Goal: Information Seeking & Learning: Learn about a topic

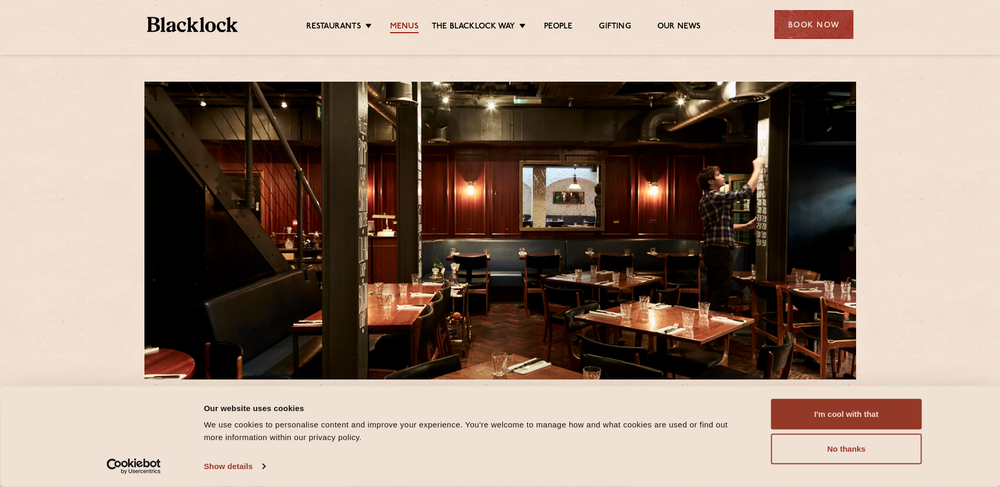
click at [400, 28] on link "Menus" at bounding box center [404, 28] width 28 height 12
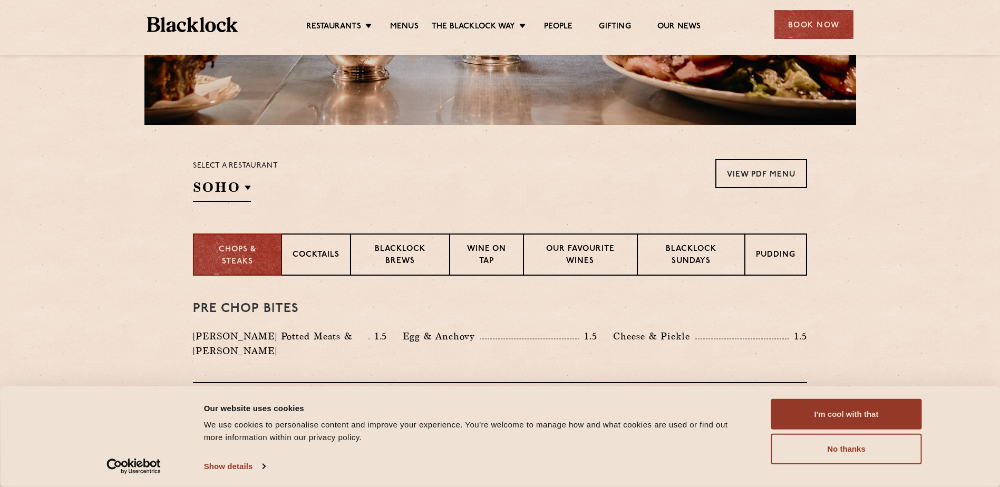
scroll to position [256, 0]
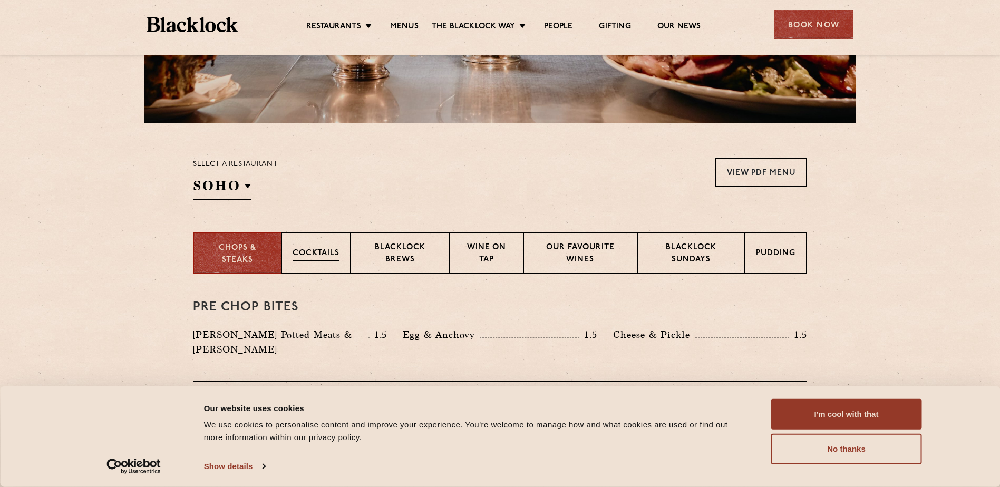
click at [322, 260] on p "Cocktails" at bounding box center [316, 254] width 47 height 13
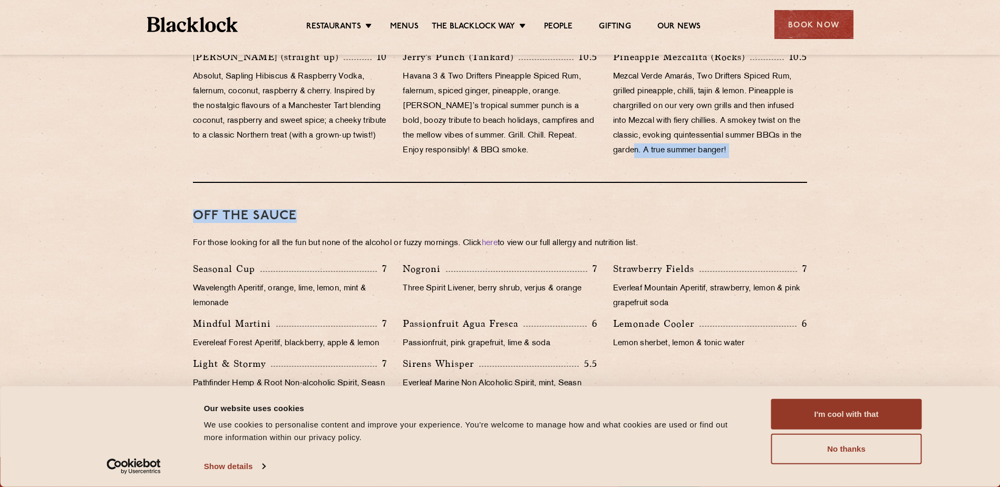
scroll to position [993, 0]
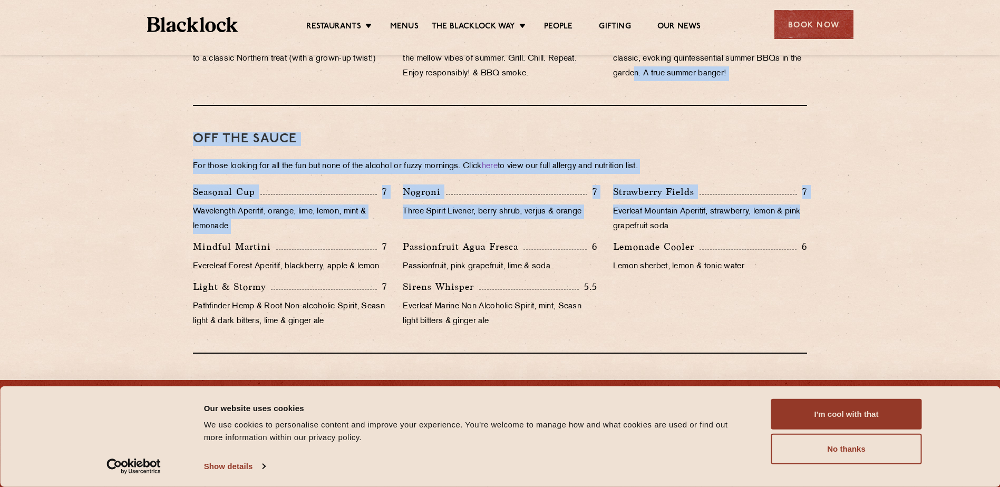
drag, startPoint x: 635, startPoint y: 189, endPoint x: 540, endPoint y: 180, distance: 95.3
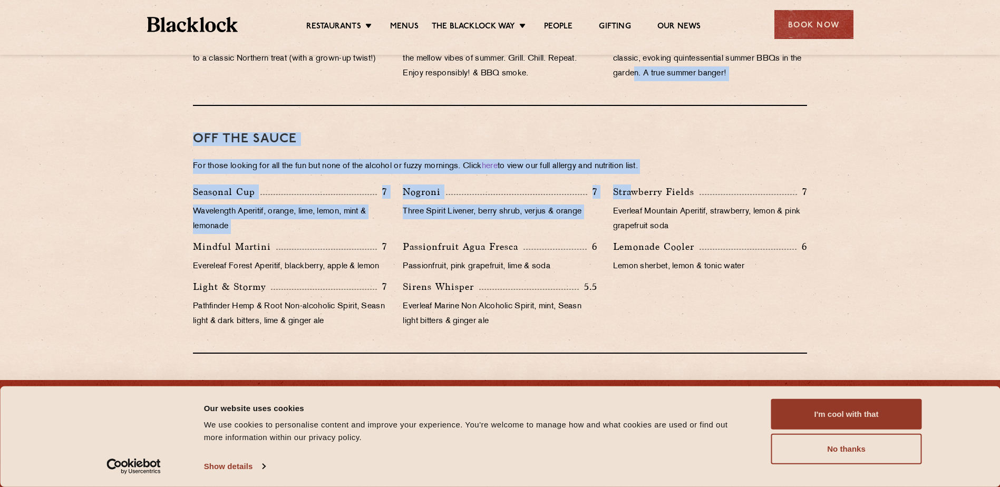
drag, startPoint x: 59, startPoint y: 178, endPoint x: 162, endPoint y: 166, distance: 104.1
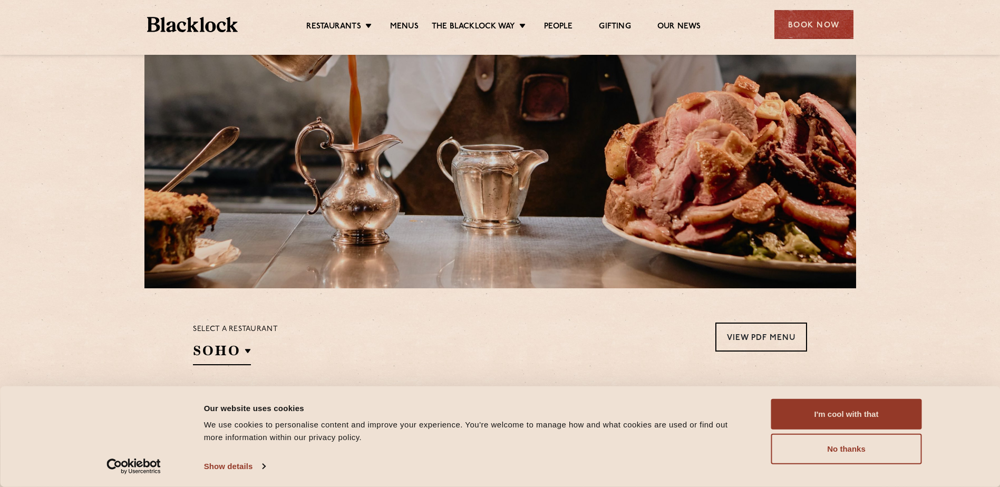
scroll to position [255, 0]
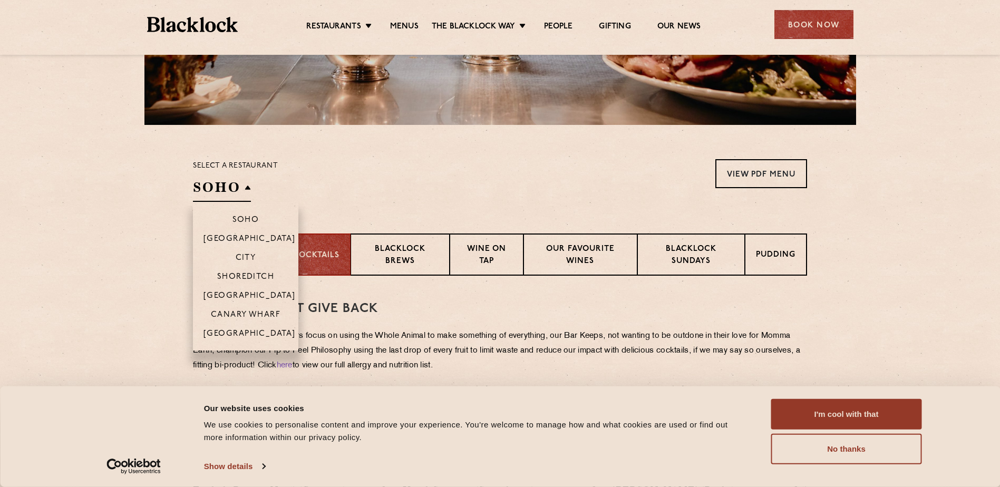
click at [204, 199] on h2 "SOHO" at bounding box center [222, 190] width 58 height 24
click at [260, 236] on p "[GEOGRAPHIC_DATA]" at bounding box center [250, 240] width 92 height 11
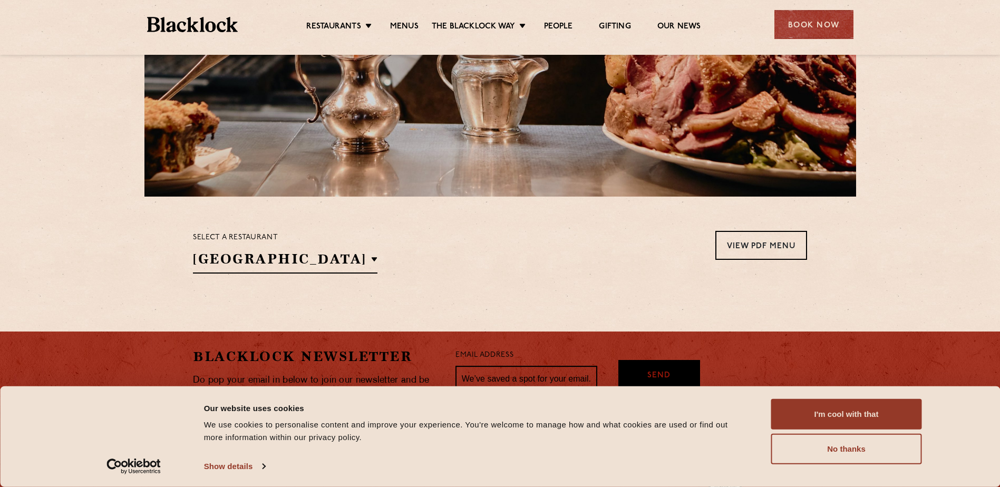
scroll to position [253, 0]
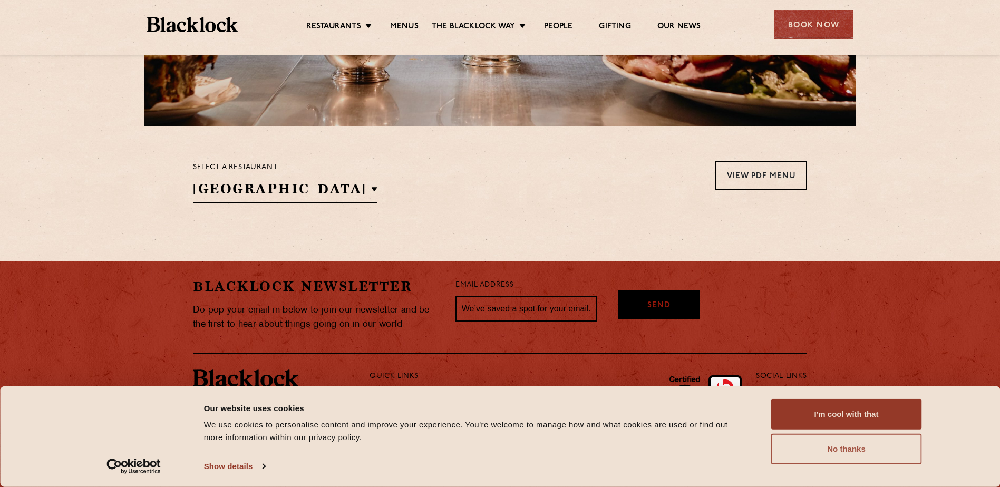
click at [879, 448] on button "No thanks" at bounding box center [846, 449] width 151 height 31
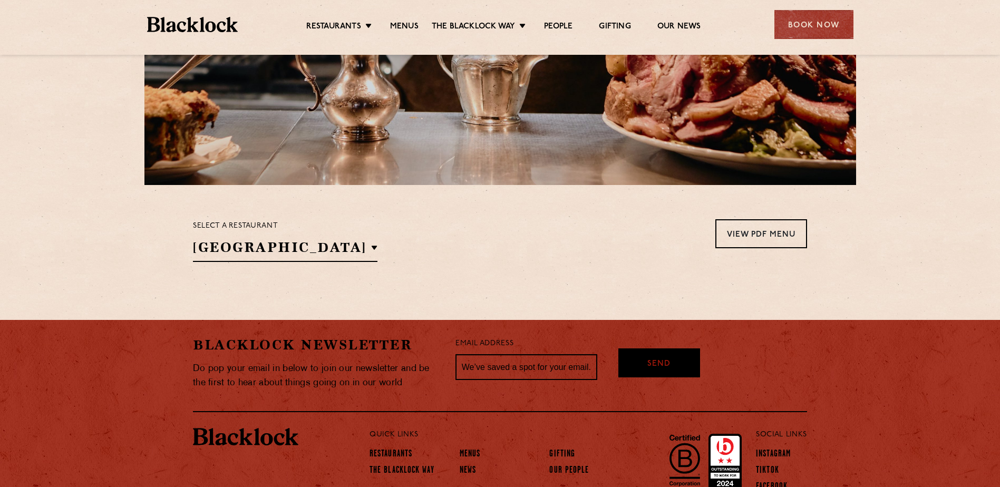
scroll to position [200, 0]
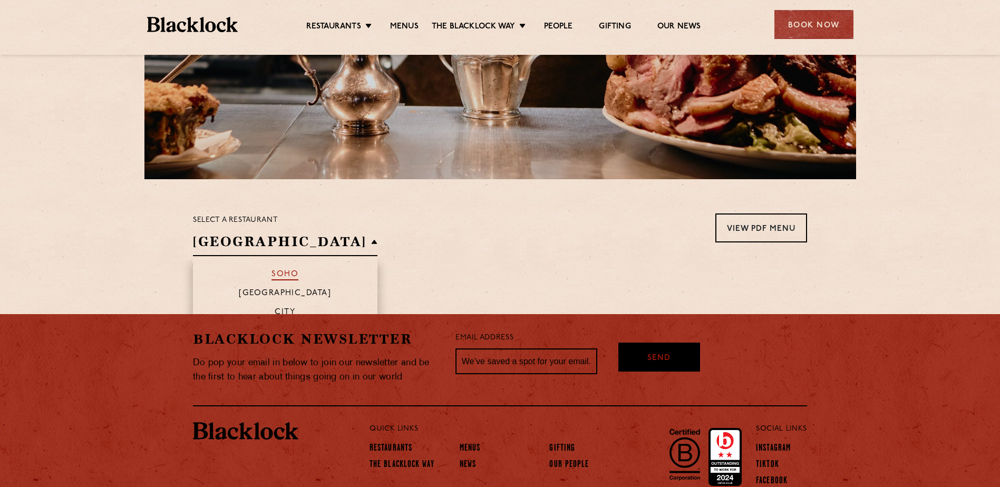
click at [272, 272] on p "Soho" at bounding box center [285, 275] width 27 height 11
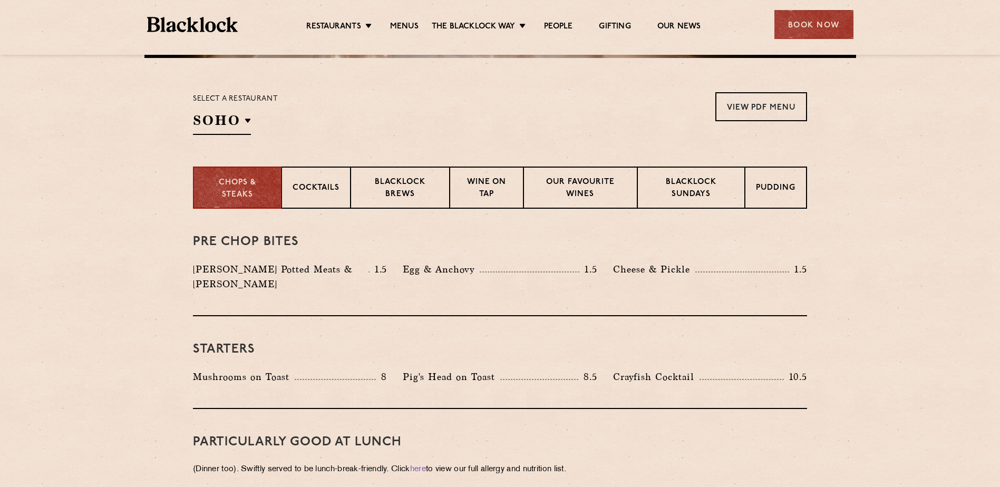
scroll to position [306, 0]
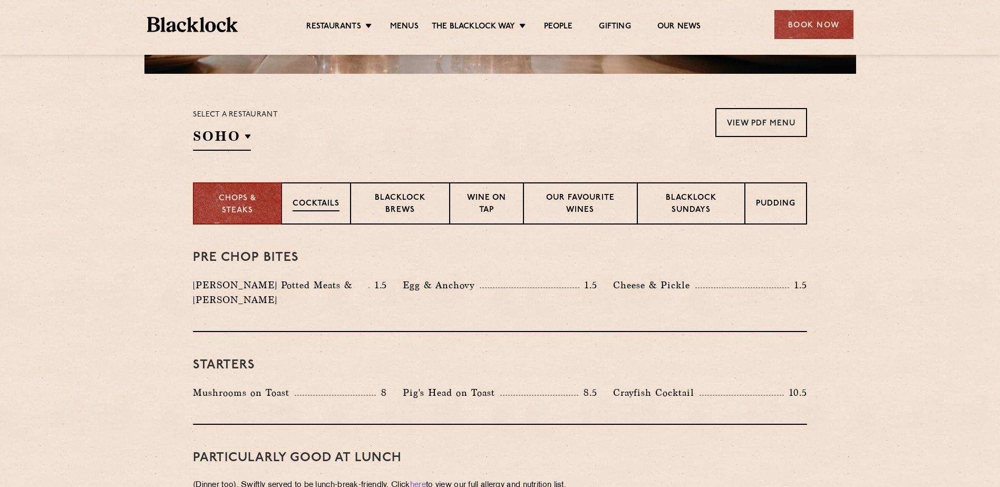
click at [320, 200] on p "Cocktails" at bounding box center [316, 204] width 47 height 13
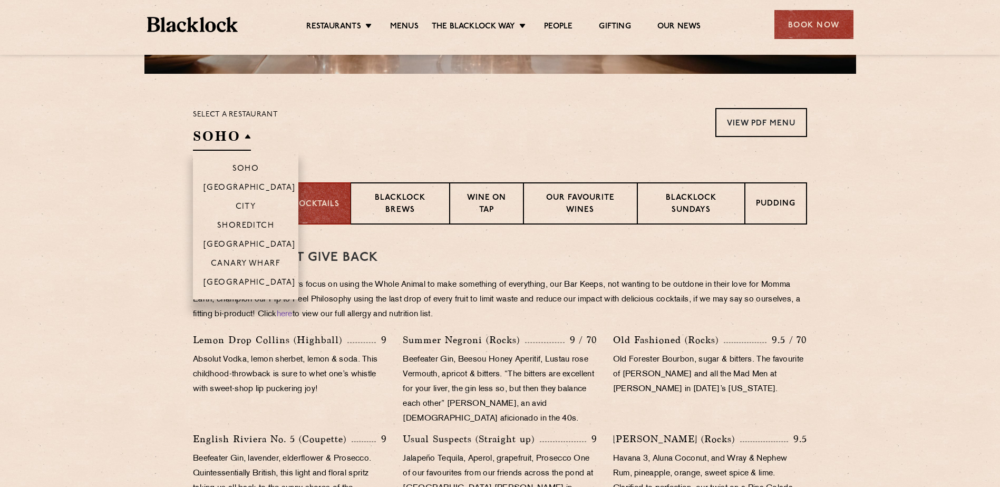
click at [227, 138] on h2 "Soho" at bounding box center [222, 139] width 58 height 24
click at [250, 183] on p "[GEOGRAPHIC_DATA]" at bounding box center [250, 188] width 92 height 11
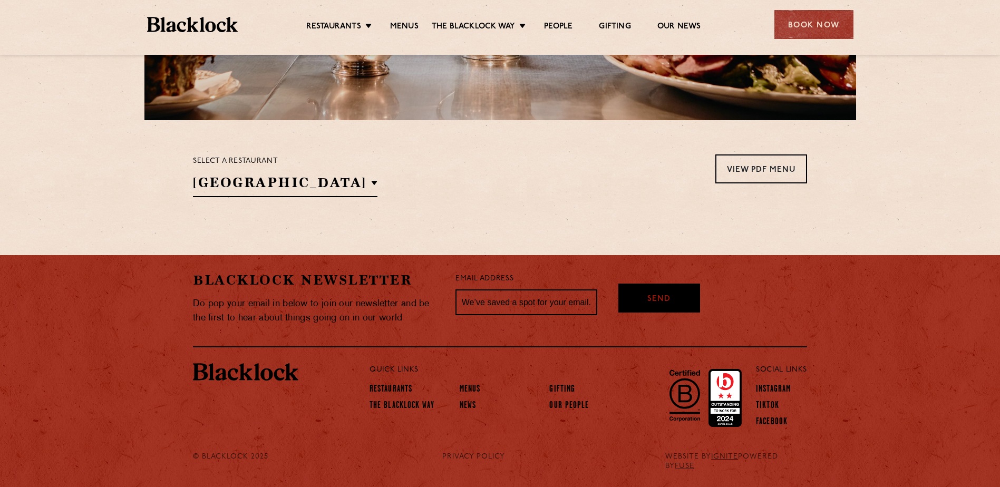
scroll to position [253, 0]
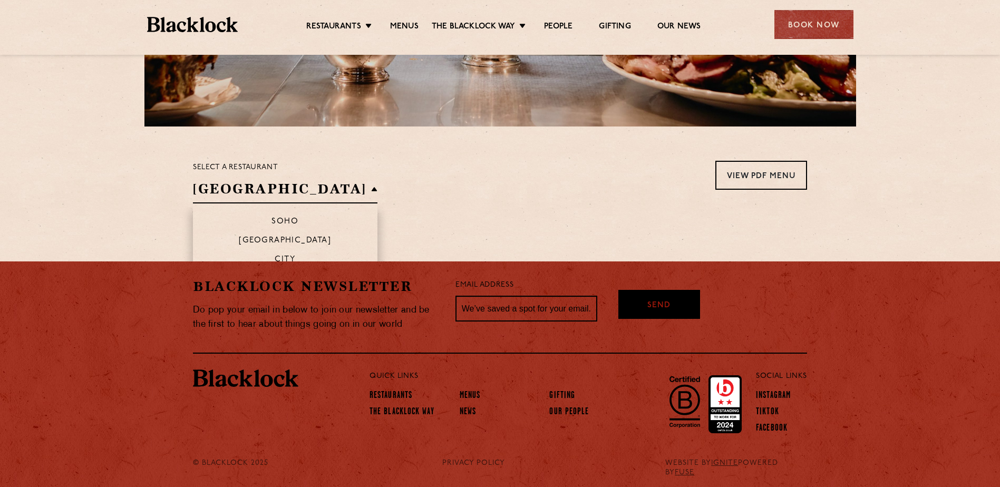
click at [290, 185] on h2 "[GEOGRAPHIC_DATA]" at bounding box center [285, 192] width 185 height 24
click at [283, 249] on li "City" at bounding box center [285, 258] width 185 height 19
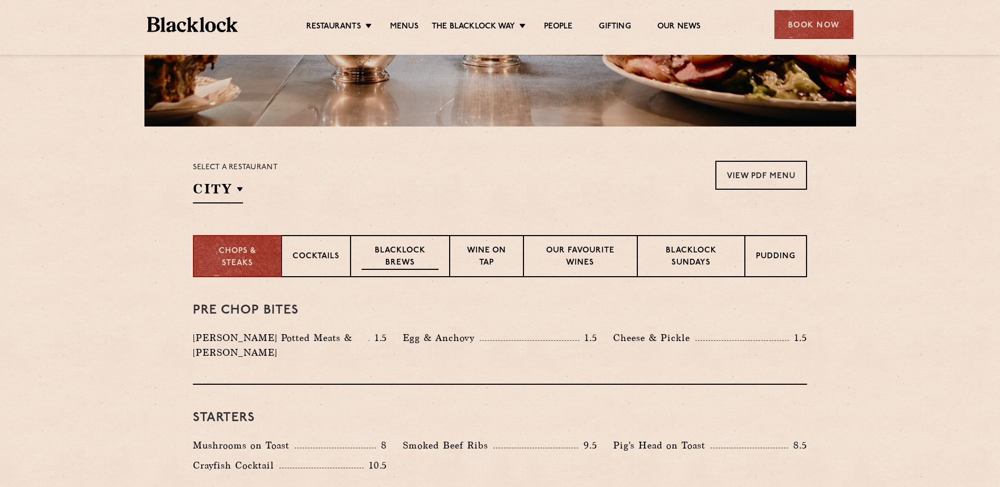
scroll to position [306, 0]
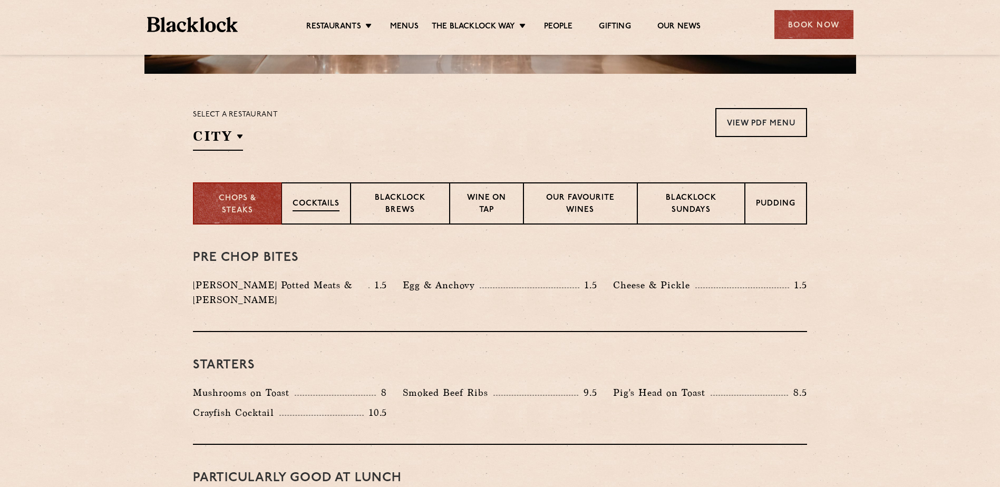
click at [320, 205] on p "Cocktails" at bounding box center [316, 204] width 47 height 13
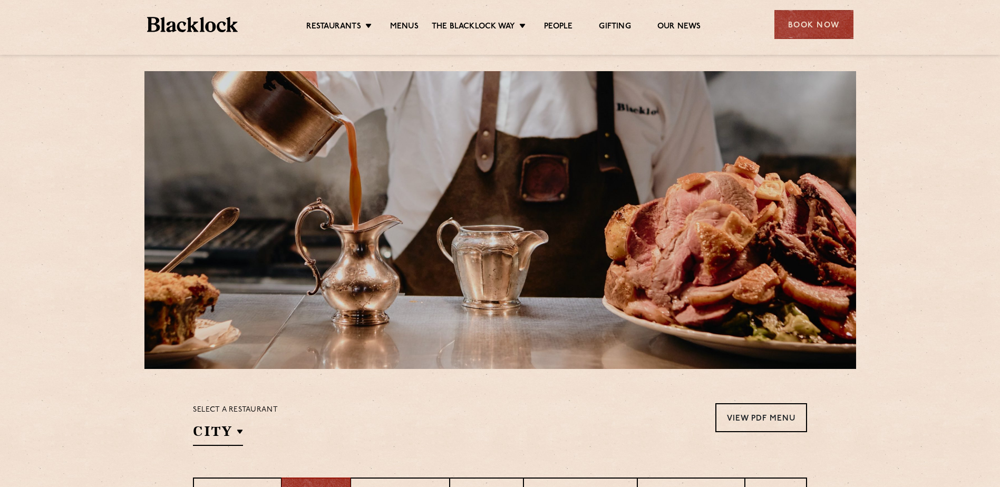
scroll to position [0, 0]
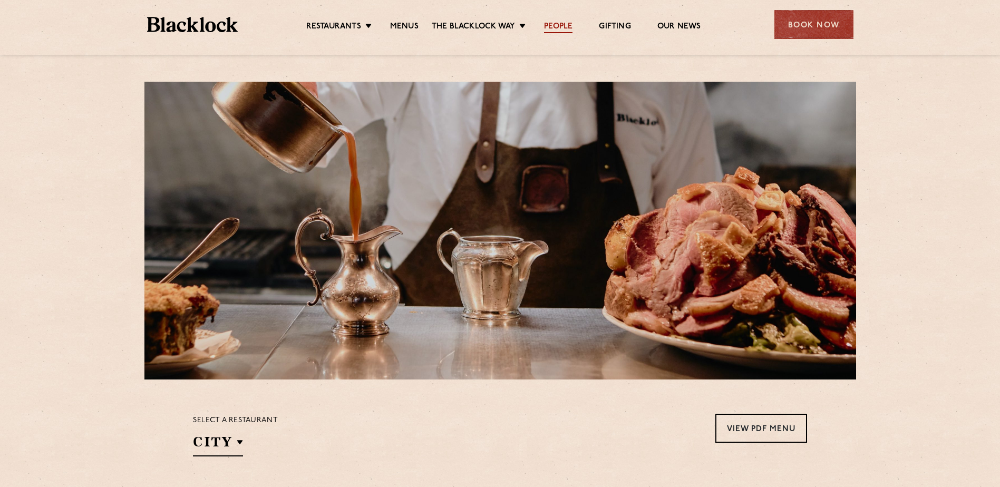
click at [564, 28] on link "People" at bounding box center [558, 28] width 28 height 12
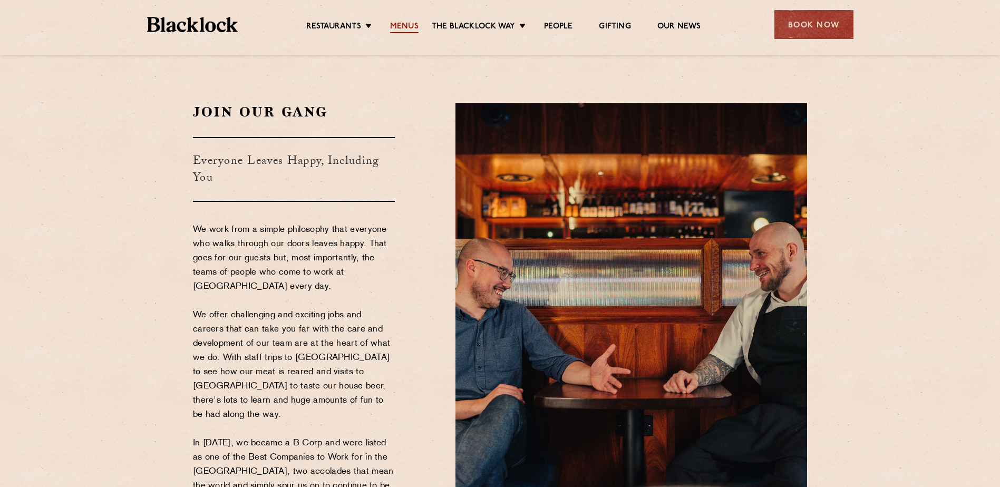
click at [412, 26] on link "Menus" at bounding box center [404, 28] width 28 height 12
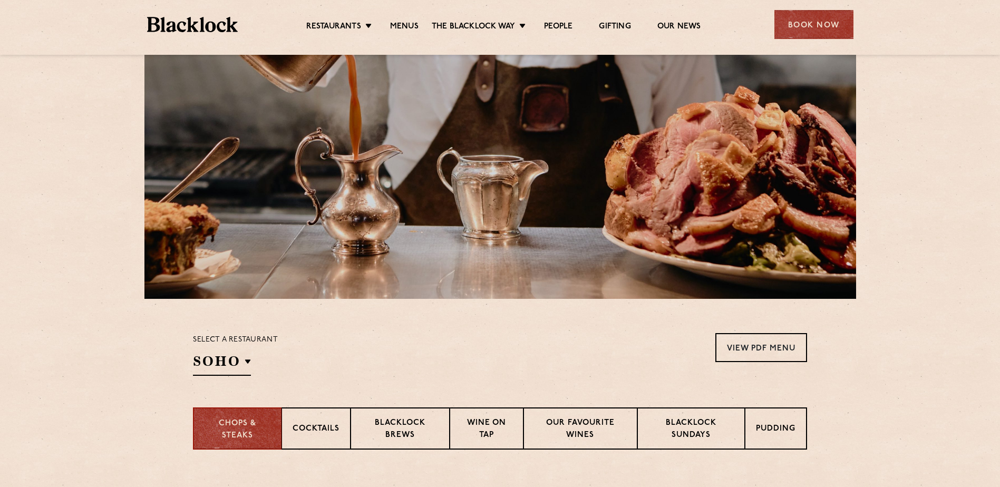
scroll to position [316, 0]
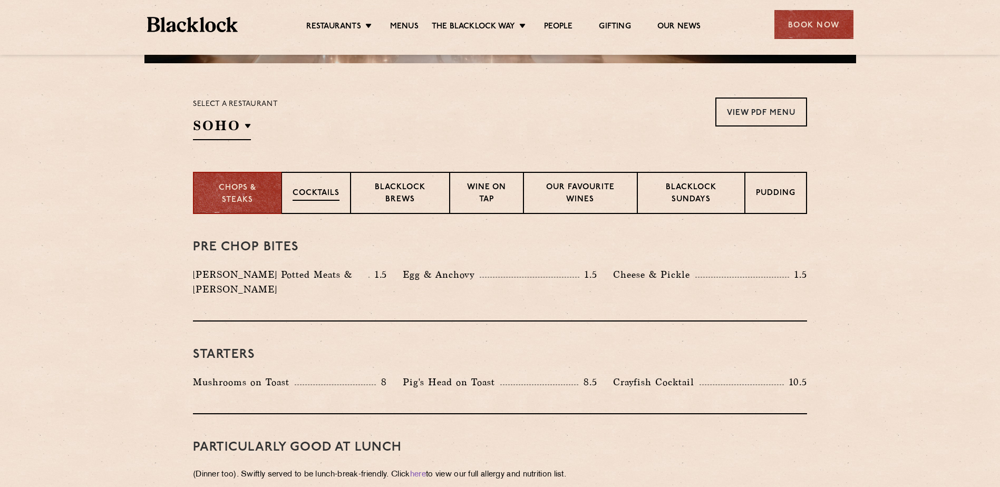
click at [341, 196] on div "Cocktails" at bounding box center [316, 193] width 69 height 42
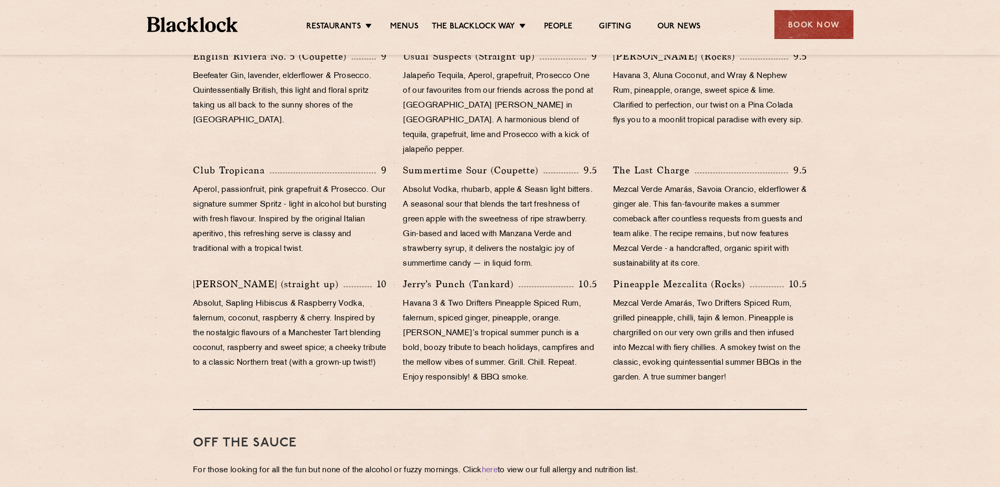
scroll to position [580, 0]
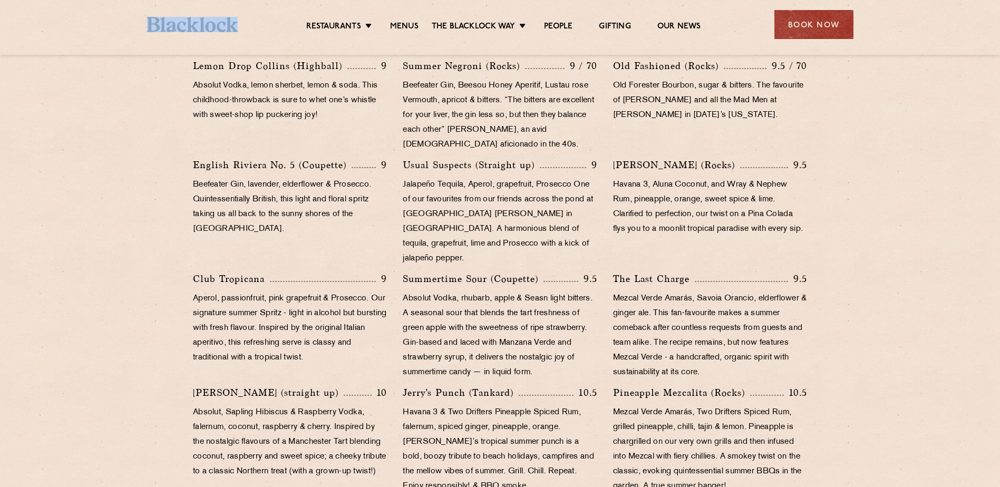
drag, startPoint x: 238, startPoint y: 27, endPoint x: 135, endPoint y: 26, distance: 103.4
click at [135, 26] on div "Restaurants Soho City Shoreditch Covent Garden Canary Wharf Manchester Birmingh…" at bounding box center [500, 23] width 738 height 47
copy link
drag, startPoint x: 83, startPoint y: 94, endPoint x: 90, endPoint y: 88, distance: 9.3
click at [85, 94] on section "Cocktails That Give Back While our Chefs and Butchers focus on using the Whole …" at bounding box center [500, 358] width 1000 height 816
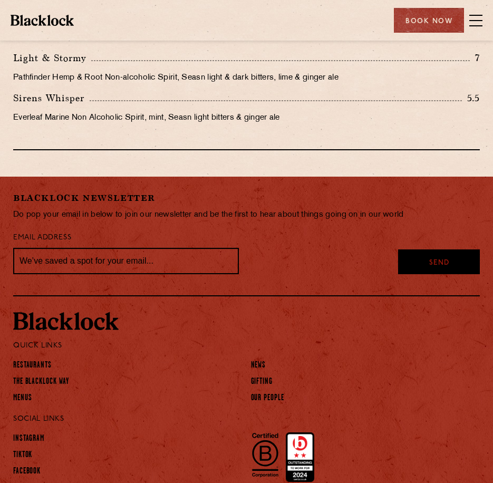
scroll to position [1594, 0]
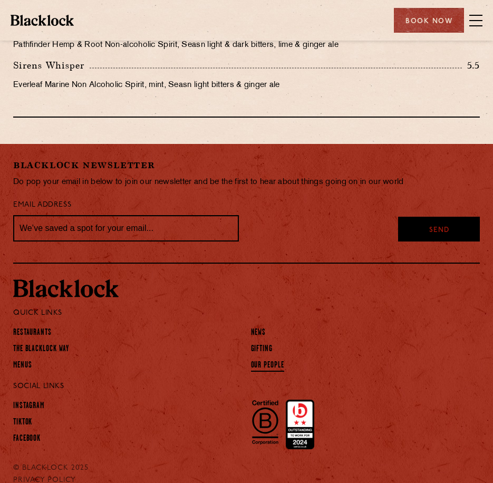
click at [259, 360] on link "Our People" at bounding box center [267, 366] width 33 height 12
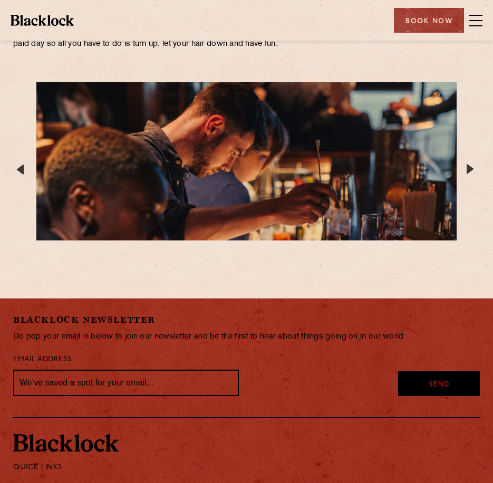
scroll to position [1857, 0]
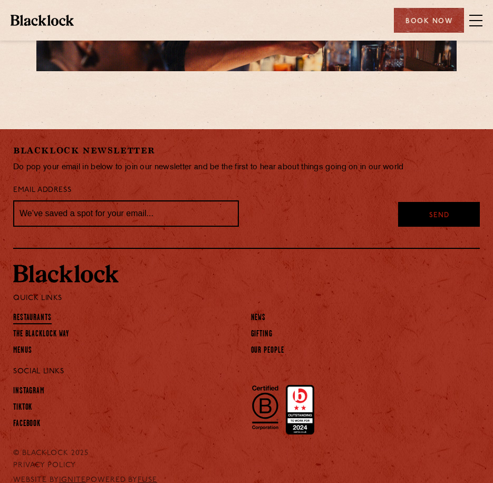
click at [37, 313] on link "Restaurants" at bounding box center [32, 319] width 38 height 12
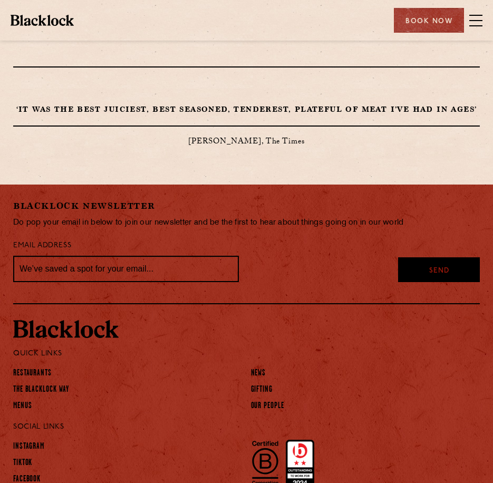
scroll to position [829, 0]
